Goal: Navigation & Orientation: Find specific page/section

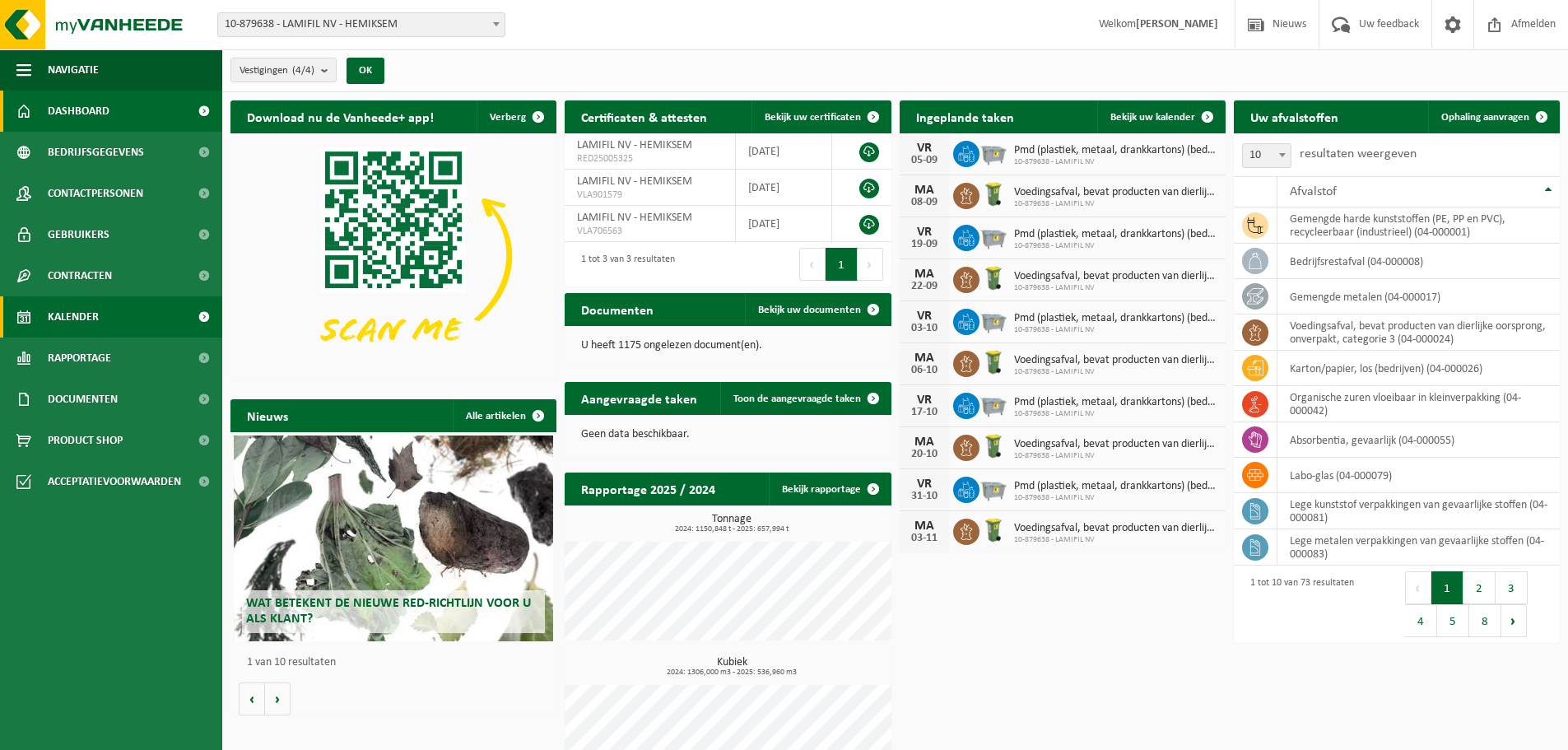
click at [53, 326] on span "Kalender" at bounding box center [74, 317] width 51 height 41
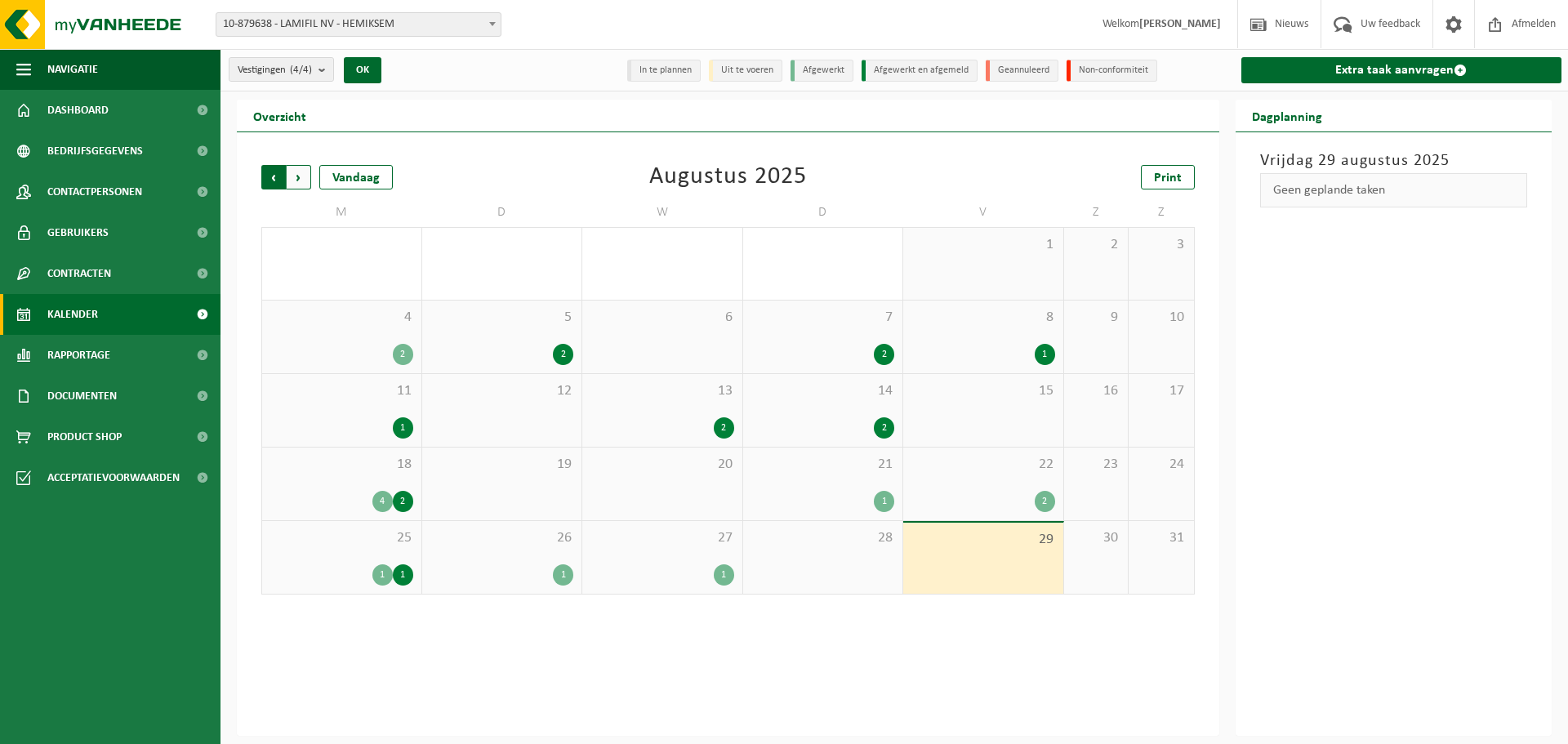
click at [294, 181] on span "Volgende" at bounding box center [298, 177] width 24 height 24
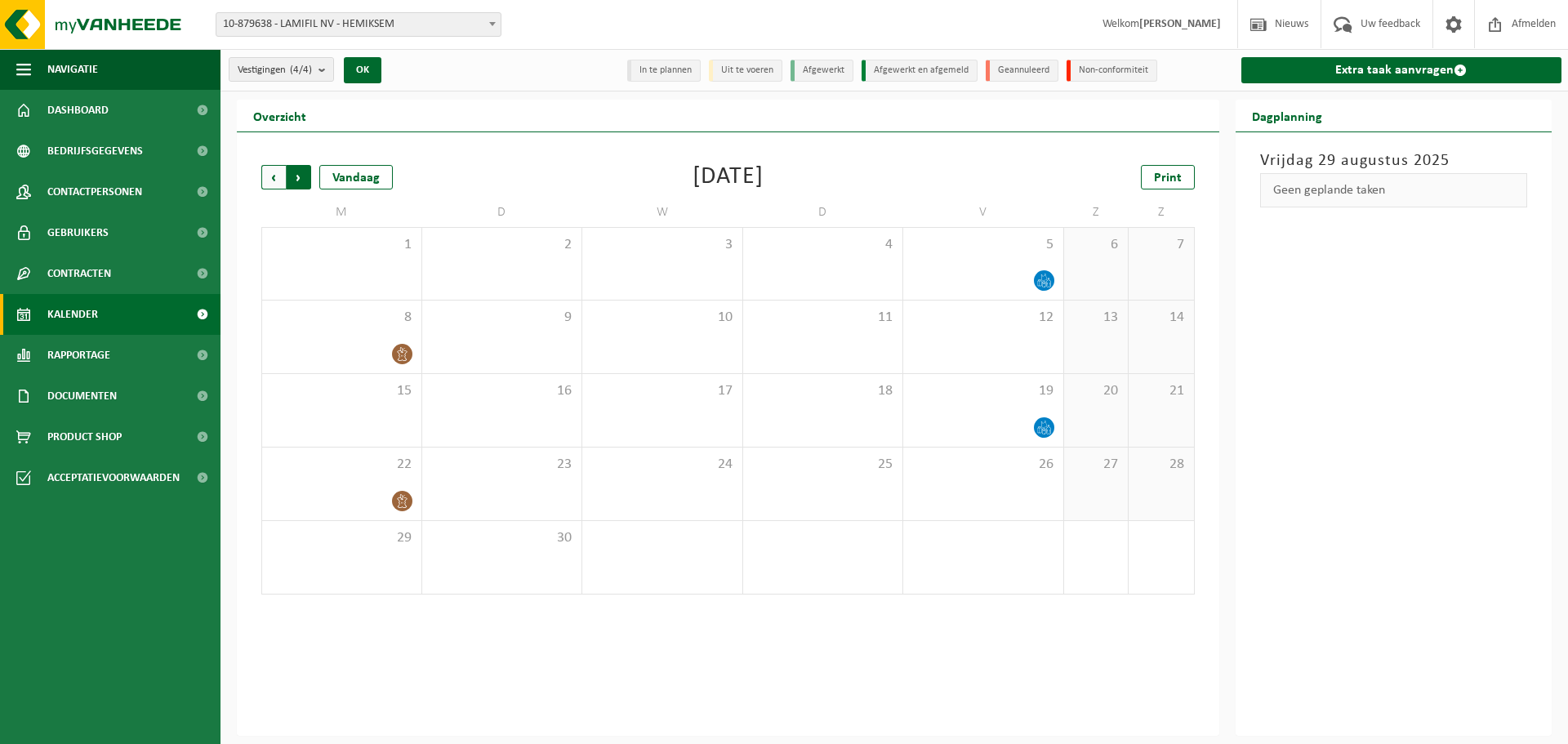
click at [277, 180] on span "Vorige" at bounding box center [273, 177] width 24 height 24
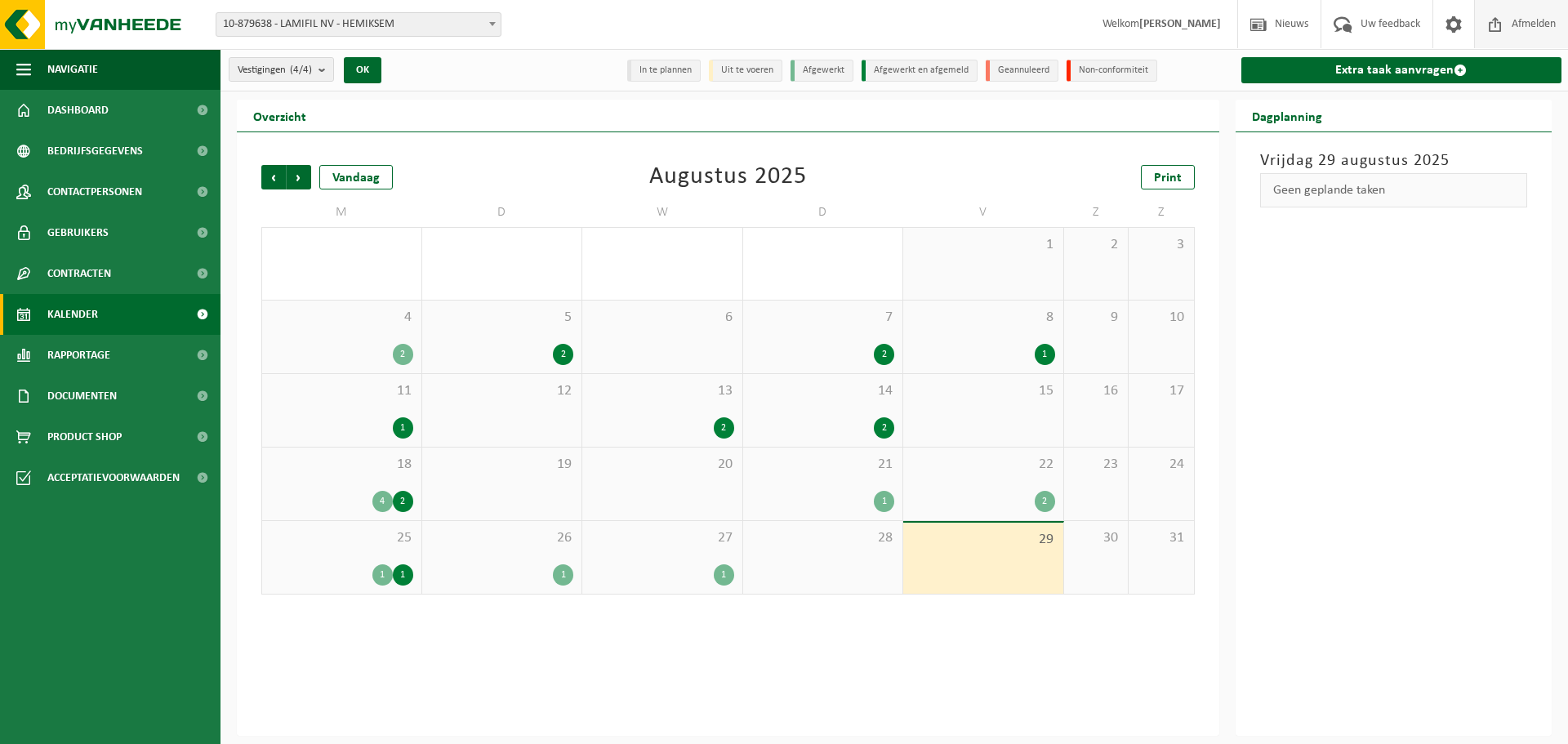
click at [1540, 24] on span "Afmelden" at bounding box center [1534, 24] width 52 height 49
